Goal: Transaction & Acquisition: Book appointment/travel/reservation

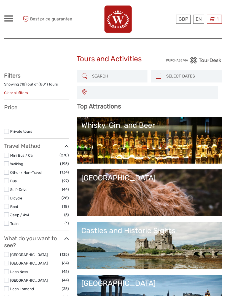
scroll to position [29, 0]
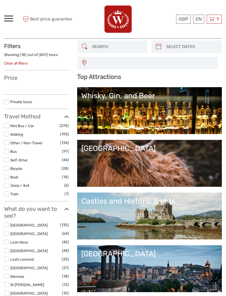
select select
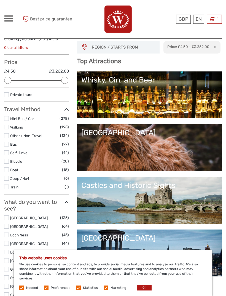
scroll to position [0, 0]
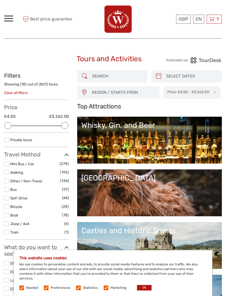
click at [212, 20] on icon at bounding box center [212, 19] width 6 height 7
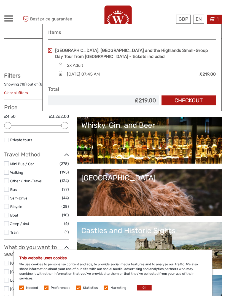
click at [104, 64] on div "2x Adult" at bounding box center [136, 65] width 159 height 6
click at [90, 53] on link "[GEOGRAPHIC_DATA], [GEOGRAPHIC_DATA] and the Highlands Small-Group Day Tour fro…" at bounding box center [135, 53] width 161 height 12
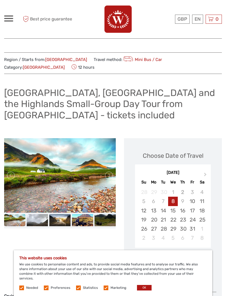
click at [173, 206] on div "15" at bounding box center [173, 210] width 10 height 9
click at [143, 287] on button "OK" at bounding box center [144, 288] width 15 height 6
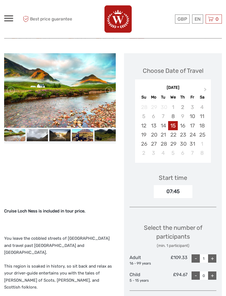
scroll to position [85, 0]
click at [213, 254] on div "+" at bounding box center [212, 258] width 8 height 8
type input "2"
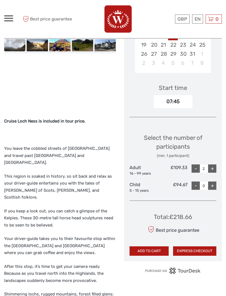
scroll to position [175, 0]
click at [192, 246] on button "EXPRESS CHECKOUT" at bounding box center [194, 250] width 43 height 9
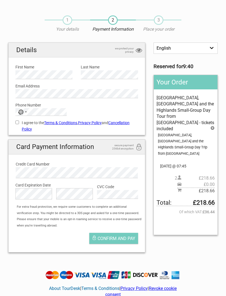
click at [16, 121] on input "I agree to the Terms & Conditions , Privacy Policy and Cancellation Policy" at bounding box center [17, 122] width 4 height 4
checkbox input "true"
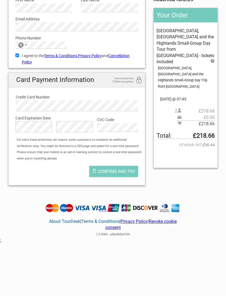
click at [124, 171] on span "Confirm and pay" at bounding box center [117, 171] width 38 height 5
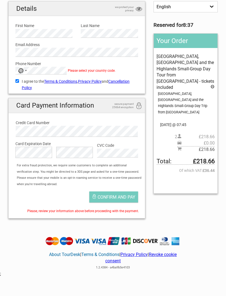
scroll to position [36, 0]
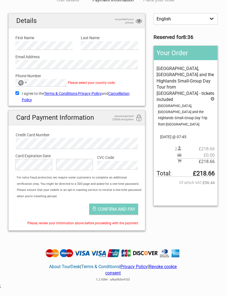
click at [23, 81] on div "No country selected" at bounding box center [21, 82] width 6 height 5
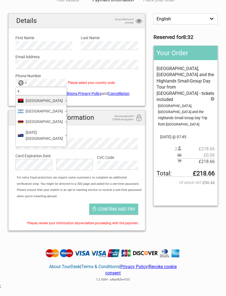
type input "44"
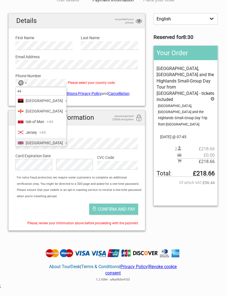
click at [53, 142] on li "[GEOGRAPHIC_DATA] +44" at bounding box center [41, 143] width 51 height 10
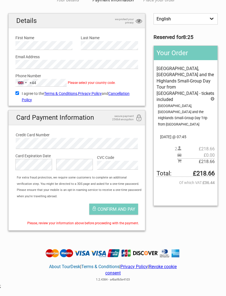
click at [127, 206] on span "Confirm and pay" at bounding box center [117, 208] width 38 height 5
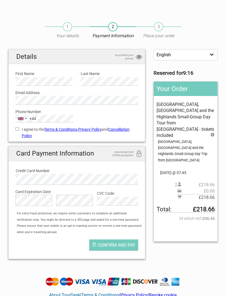
click at [17, 127] on input "I agree to the Terms & Conditions , Privacy Policy and Cancellation Policy" at bounding box center [17, 129] width 4 height 4
checkbox input "true"
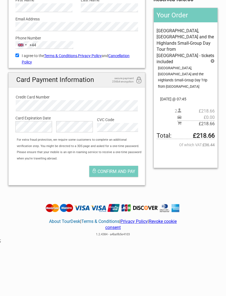
click at [120, 171] on span "Confirm and pay" at bounding box center [117, 171] width 38 height 5
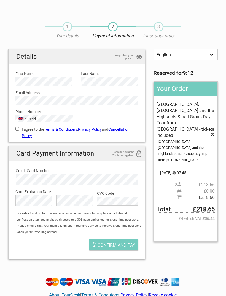
click at [17, 128] on input "I agree to the Terms & Conditions , Privacy Policy and Cancellation Policy" at bounding box center [17, 129] width 4 height 4
checkbox input "true"
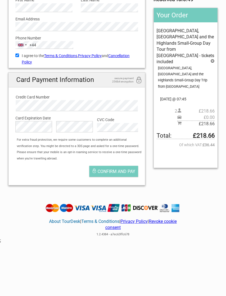
click at [121, 170] on span "Confirm and pay" at bounding box center [117, 171] width 38 height 5
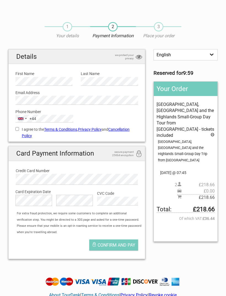
click at [17, 121] on div "[GEOGRAPHIC_DATA] +44" at bounding box center [22, 118] width 13 height 7
click at [16, 129] on input "I agree to the Terms & Conditions , Privacy Policy and Cancellation Policy" at bounding box center [17, 129] width 4 height 4
checkbox input "true"
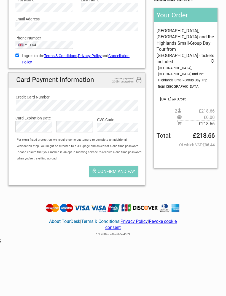
click at [129, 172] on button "Confirm and pay" at bounding box center [113, 171] width 49 height 11
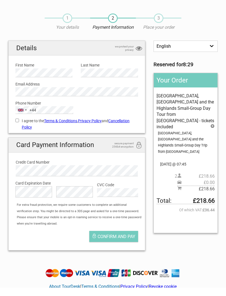
click at [50, 147] on h2 "Card Payment Information secure payment 256bit encryption" at bounding box center [77, 153] width 136 height 15
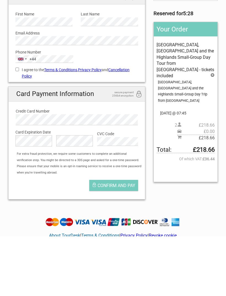
scroll to position [60, 0]
click at [64, 53] on label "Phone Number" at bounding box center [76, 52] width 123 height 6
click at [94, 35] on label "Email Address" at bounding box center [76, 33] width 123 height 6
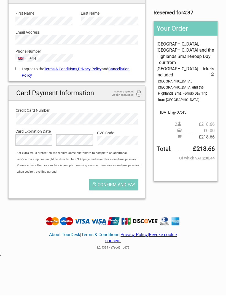
click at [218, 149] on div "English Español Deutsch Reserved for 4:37 Your Order Loch Ness, Glencoe and the…" at bounding box center [185, 88] width 72 height 196
click at [122, 179] on button "Confirm and pay" at bounding box center [113, 184] width 49 height 11
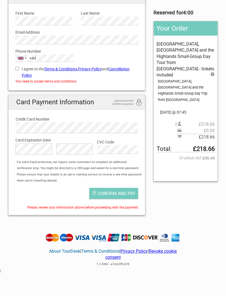
click at [18, 67] on input "I agree to the Terms & Conditions , Privacy Policy and Cancellation Policy" at bounding box center [17, 69] width 4 height 4
checkbox input "true"
click at [126, 192] on span "Confirm and pay" at bounding box center [117, 193] width 38 height 5
